Goal: Information Seeking & Learning: Learn about a topic

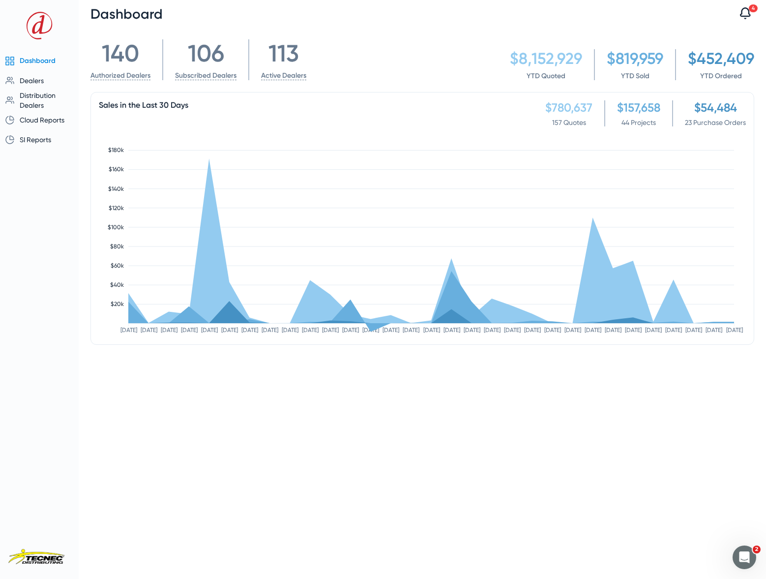
click at [38, 33] on icon at bounding box center [40, 26] width 28 height 28
click at [33, 61] on span "Dashboard" at bounding box center [38, 61] width 36 height 8
click at [30, 82] on span "Dealers" at bounding box center [32, 81] width 24 height 8
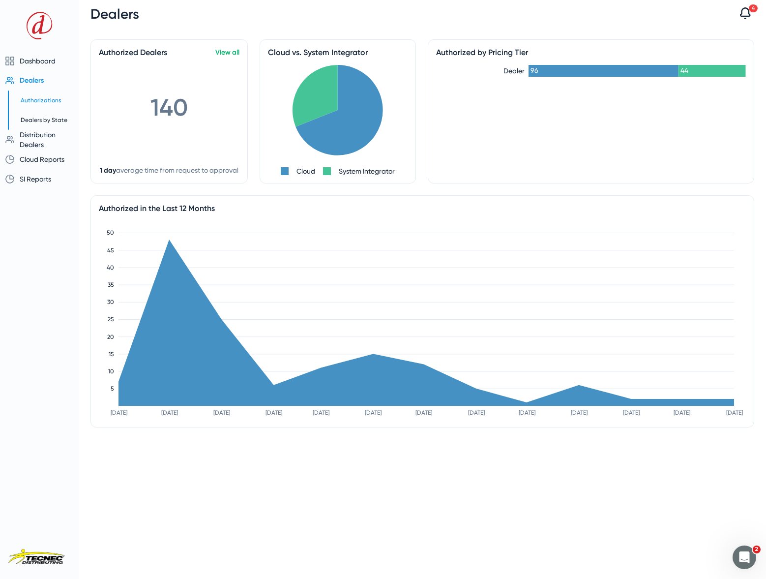
click at [35, 99] on span "Authorizations" at bounding box center [41, 100] width 40 height 7
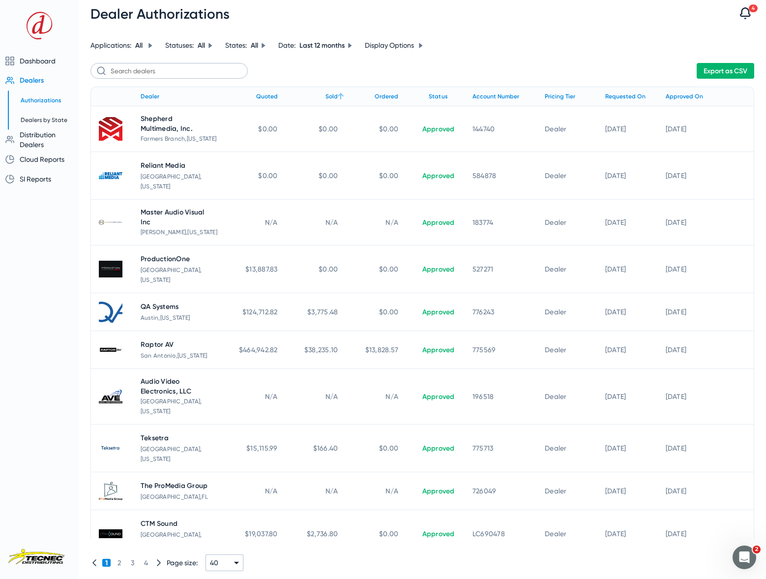
click at [333, 97] on div "Sold" at bounding box center [332, 96] width 12 height 11
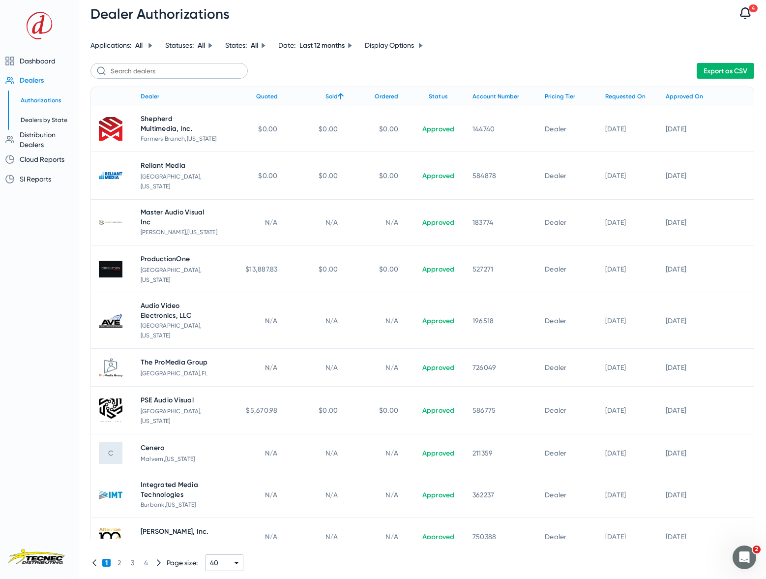
click at [333, 97] on div "Sold" at bounding box center [332, 96] width 12 height 11
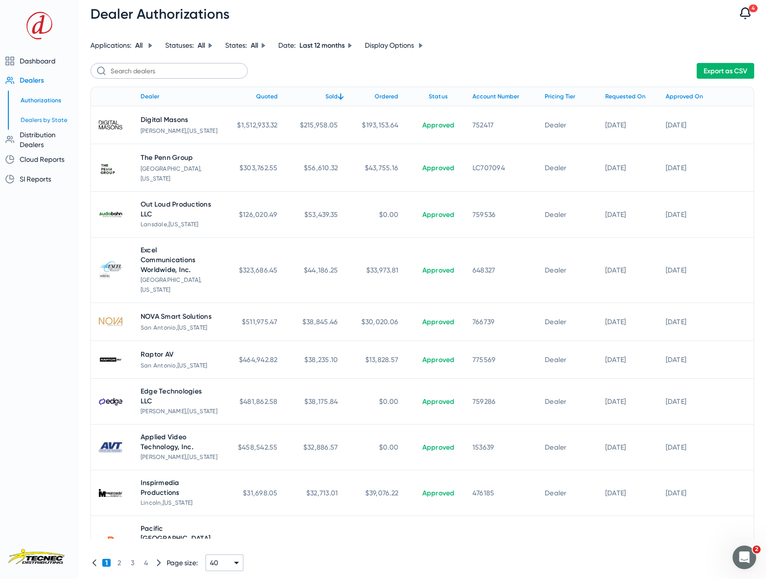
click at [42, 119] on span "Dealers by State" at bounding box center [44, 120] width 47 height 7
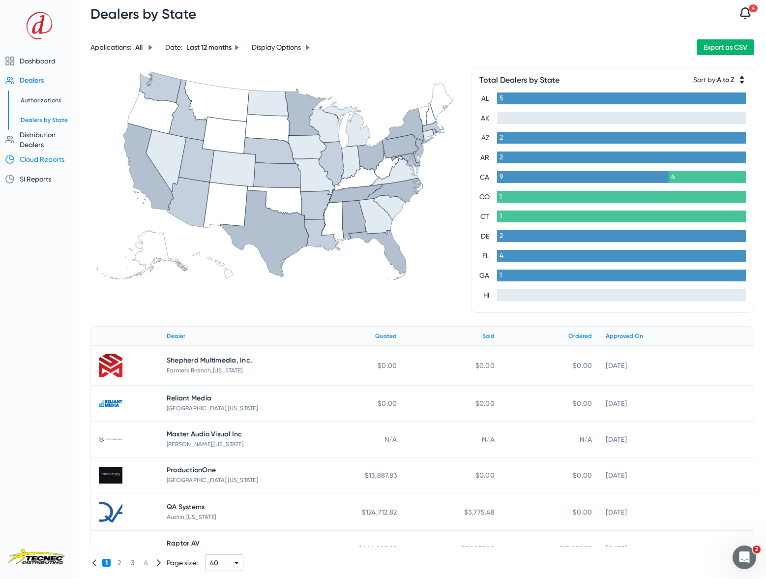
click at [35, 159] on span "Cloud Reports" at bounding box center [42, 159] width 45 height 8
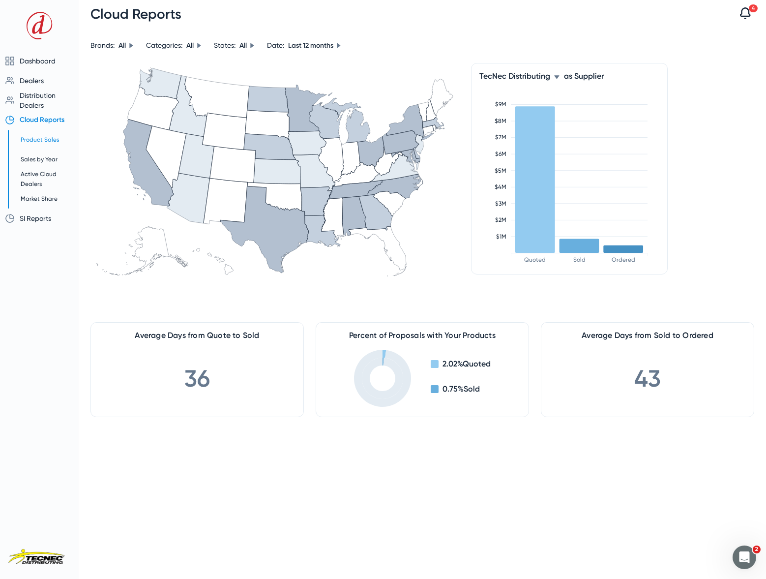
click at [42, 143] on span "Product Sales" at bounding box center [40, 139] width 38 height 7
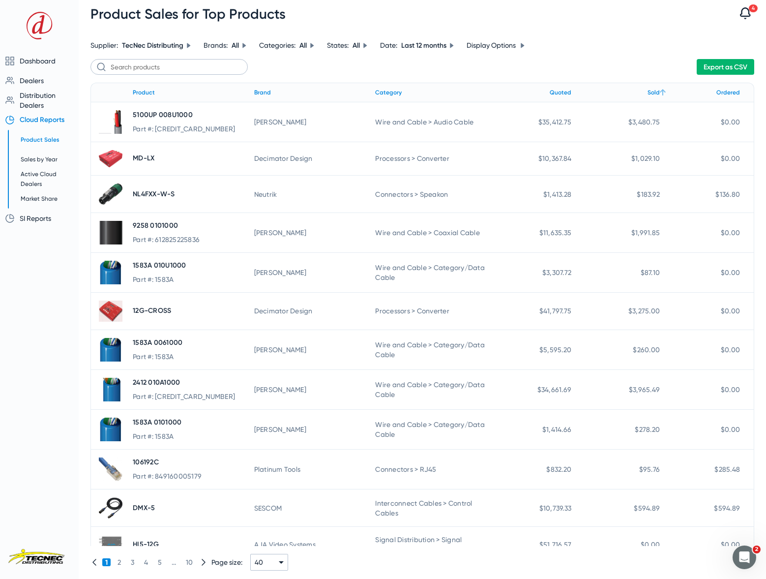
click at [651, 95] on div "Sold" at bounding box center [654, 92] width 12 height 11
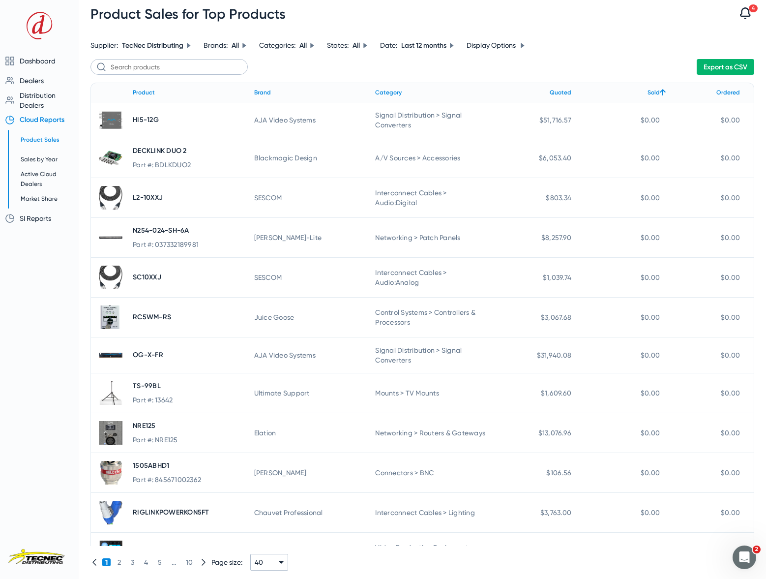
click at [651, 95] on div "Sold" at bounding box center [654, 92] width 12 height 11
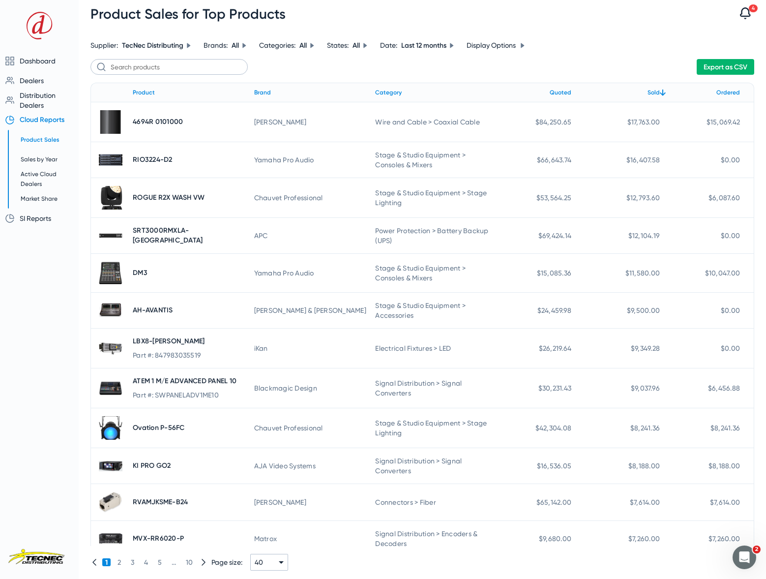
click at [514, 46] on span "Display Options" at bounding box center [491, 45] width 49 height 8
click at [522, 73] on span "Units" at bounding box center [518, 79] width 17 height 12
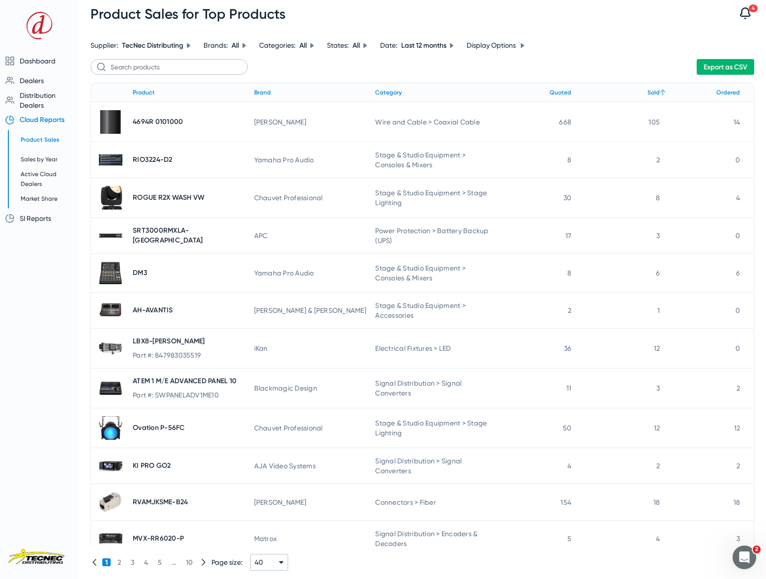
click at [657, 97] on icon at bounding box center [663, 93] width 12 height 12
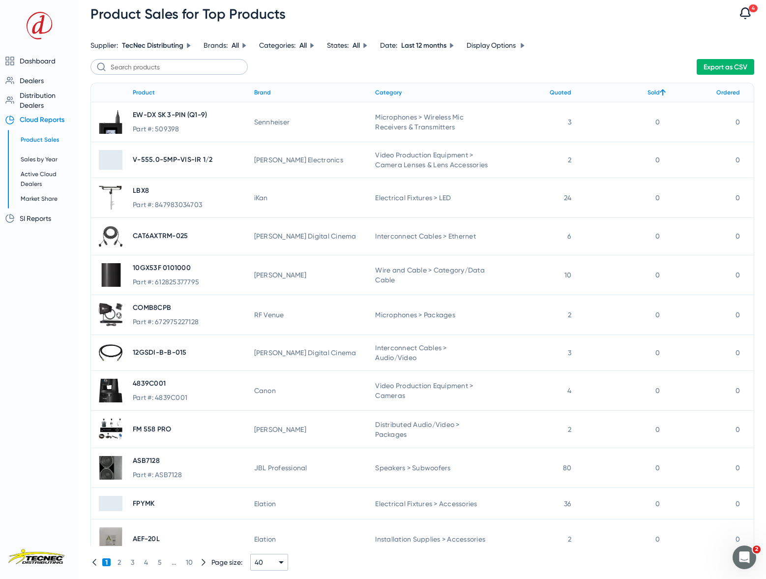
click at [657, 97] on icon at bounding box center [663, 93] width 12 height 12
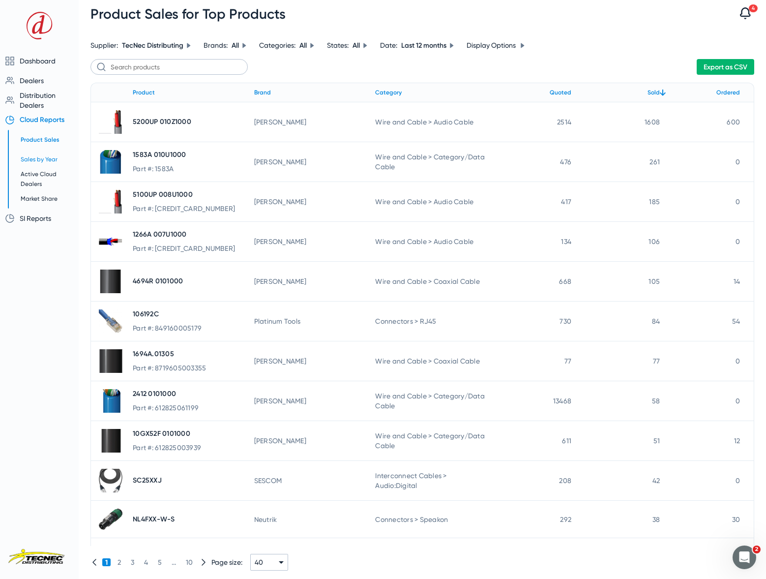
click at [34, 157] on span "Sales by Year" at bounding box center [39, 159] width 37 height 7
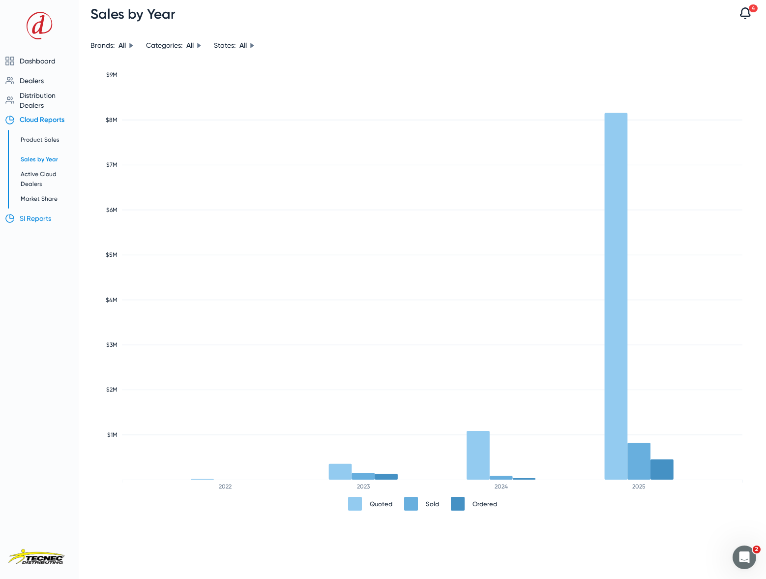
click at [41, 219] on span "SI Reports" at bounding box center [35, 218] width 31 height 8
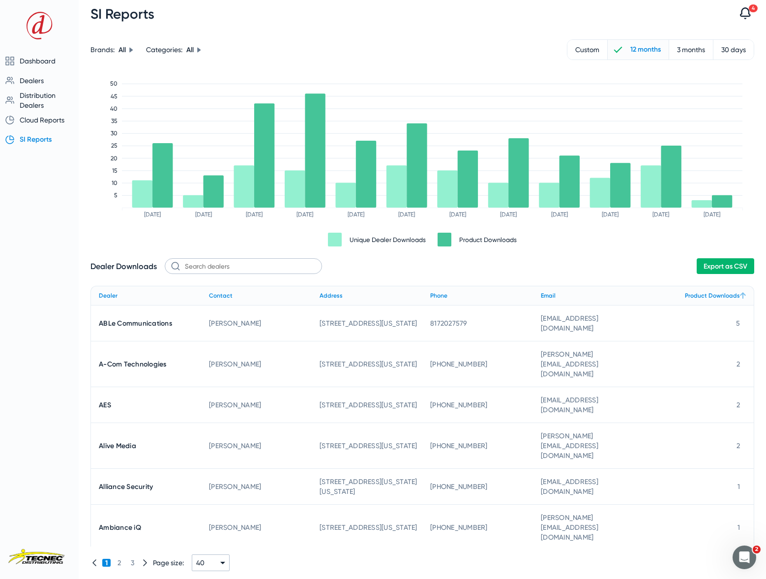
click at [740, 298] on icon at bounding box center [743, 296] width 12 height 12
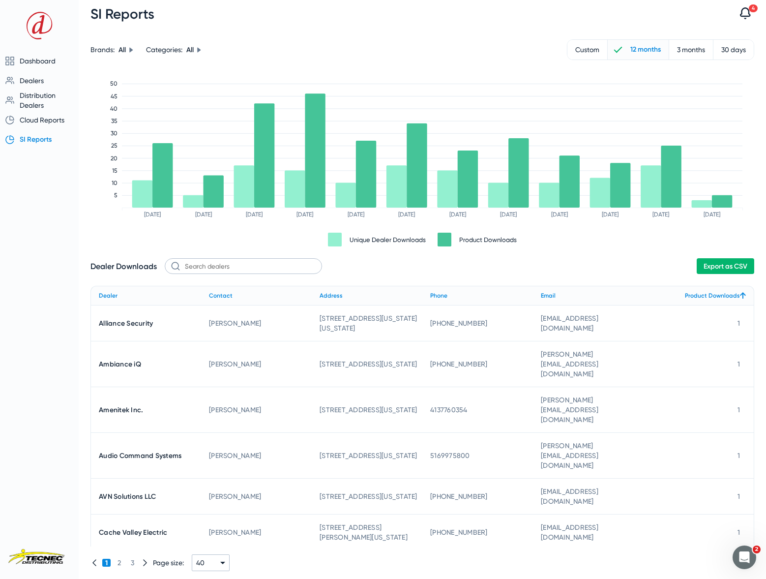
click at [740, 298] on icon at bounding box center [743, 296] width 12 height 12
